Goal: Find specific page/section: Find specific page/section

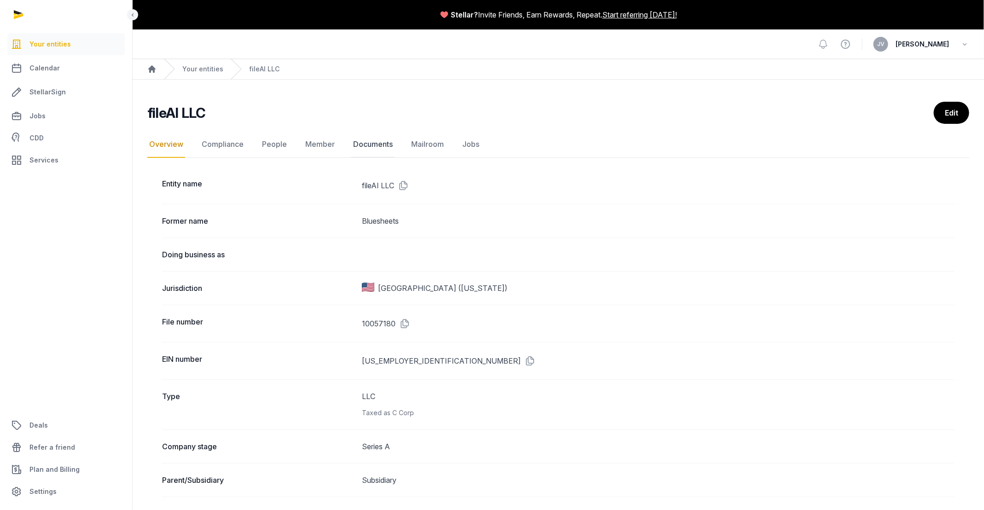
click at [376, 138] on link "Documents" at bounding box center [372, 144] width 43 height 27
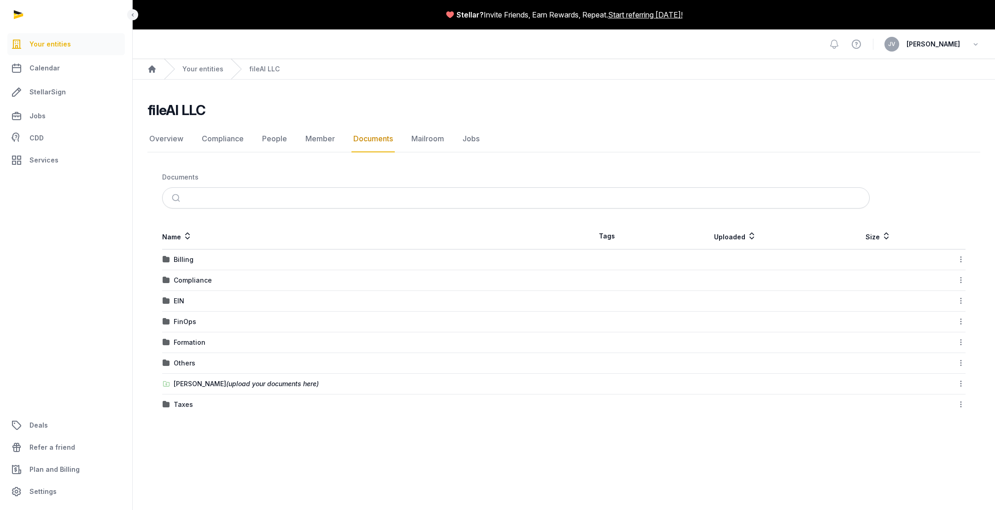
click at [217, 282] on div "Compliance" at bounding box center [363, 280] width 401 height 9
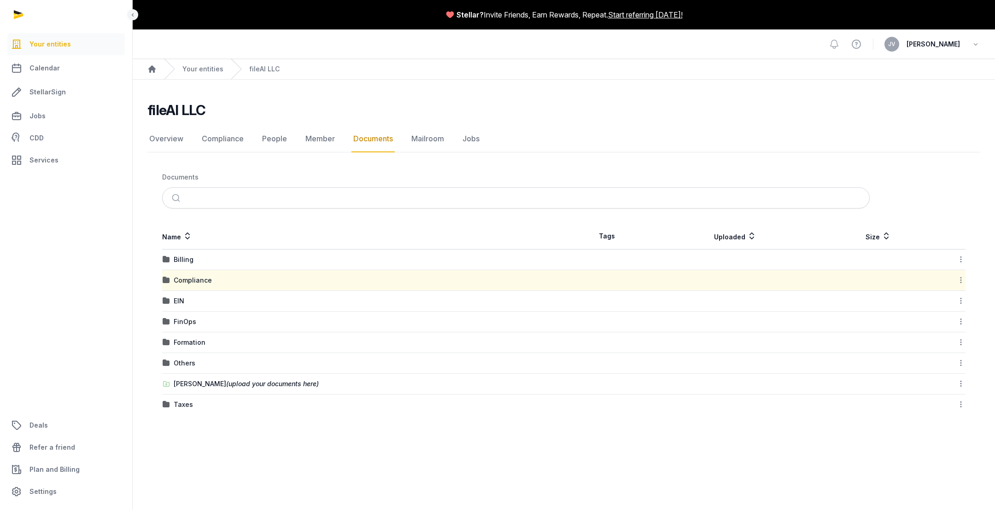
click at [217, 282] on div "Compliance" at bounding box center [363, 280] width 401 height 9
click at [212, 281] on div "Compliance" at bounding box center [193, 280] width 38 height 9
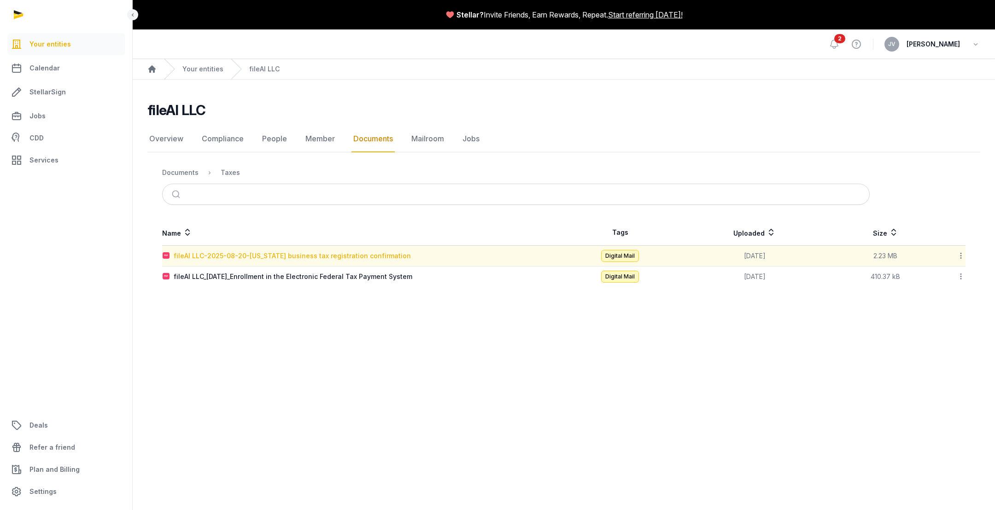
click at [297, 259] on div "fileAI LLC-2025-08-20-Virginia business tax registration confirmation" at bounding box center [292, 256] width 237 height 9
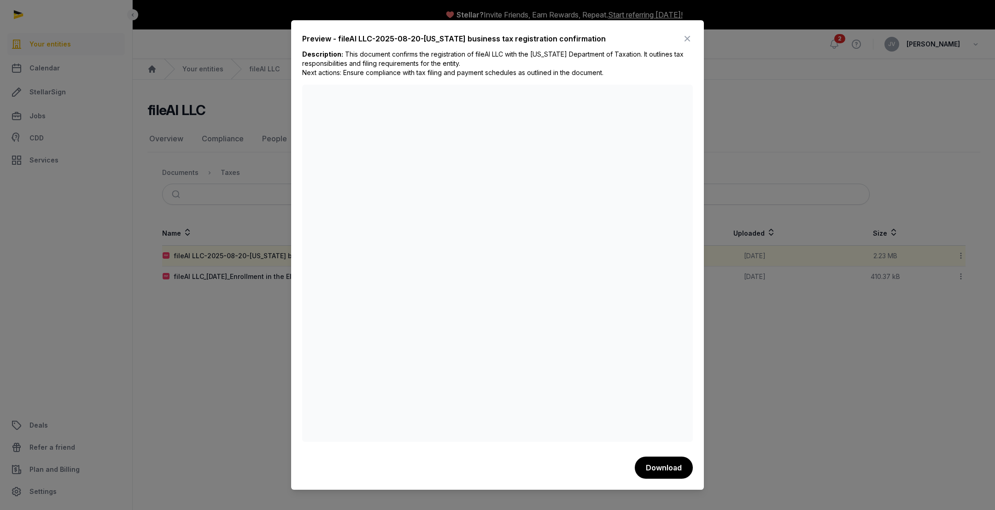
click at [217, 357] on div at bounding box center [497, 255] width 995 height 510
click at [683, 37] on icon at bounding box center [687, 38] width 11 height 15
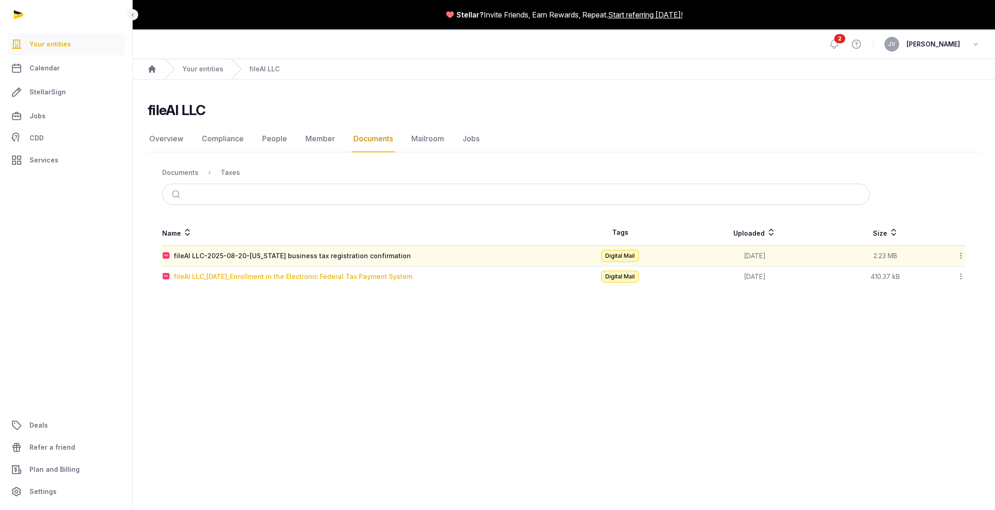
click at [258, 279] on div "fileAI LLC_2025-08-15_Enrollment in the Electronic Federal Tax Payment System" at bounding box center [293, 276] width 239 height 9
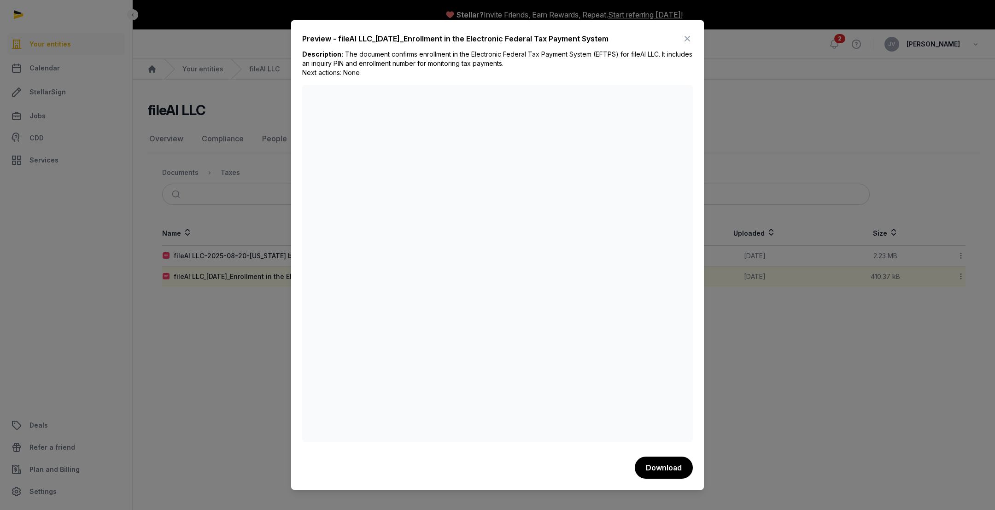
click at [688, 36] on icon at bounding box center [687, 38] width 11 height 15
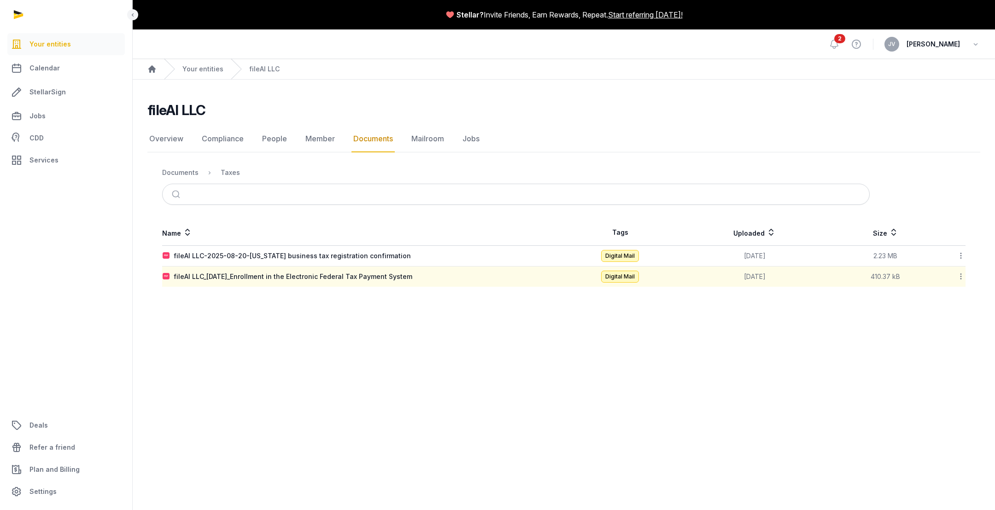
click at [375, 375] on main "Stellar? Invite Friends, Earn Rewards, Repeat. Start referring today! Open side…" at bounding box center [497, 255] width 995 height 510
click at [480, 398] on main "Stellar? Invite Friends, Earn Rewards, Repeat. Start referring today! Open side…" at bounding box center [497, 255] width 995 height 510
